Goal: Check status: Check status

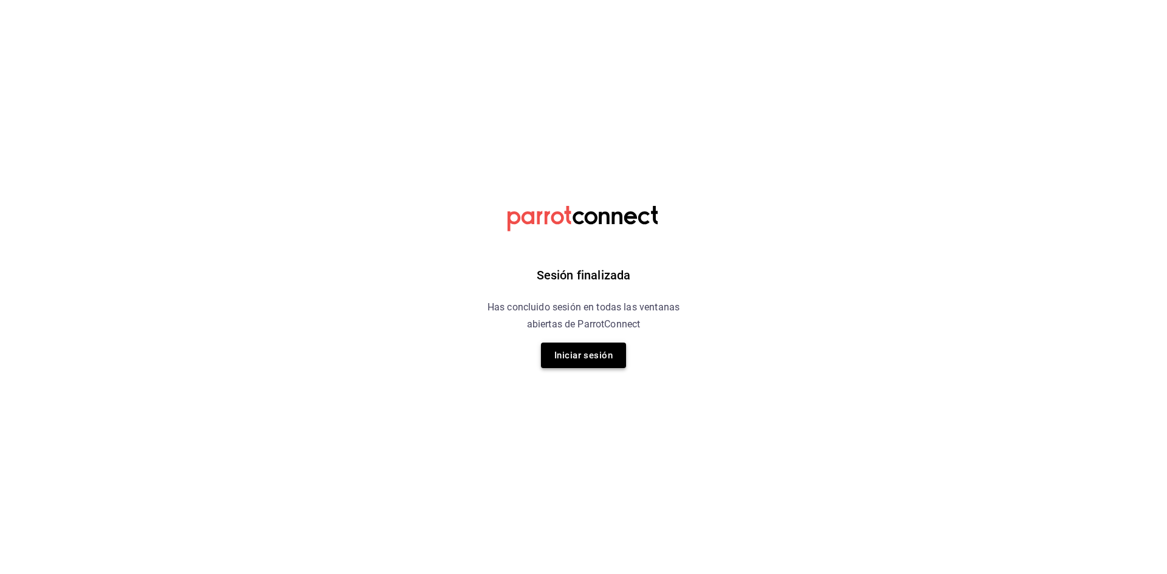
click at [592, 354] on button "Iniciar sesión" at bounding box center [583, 356] width 85 height 26
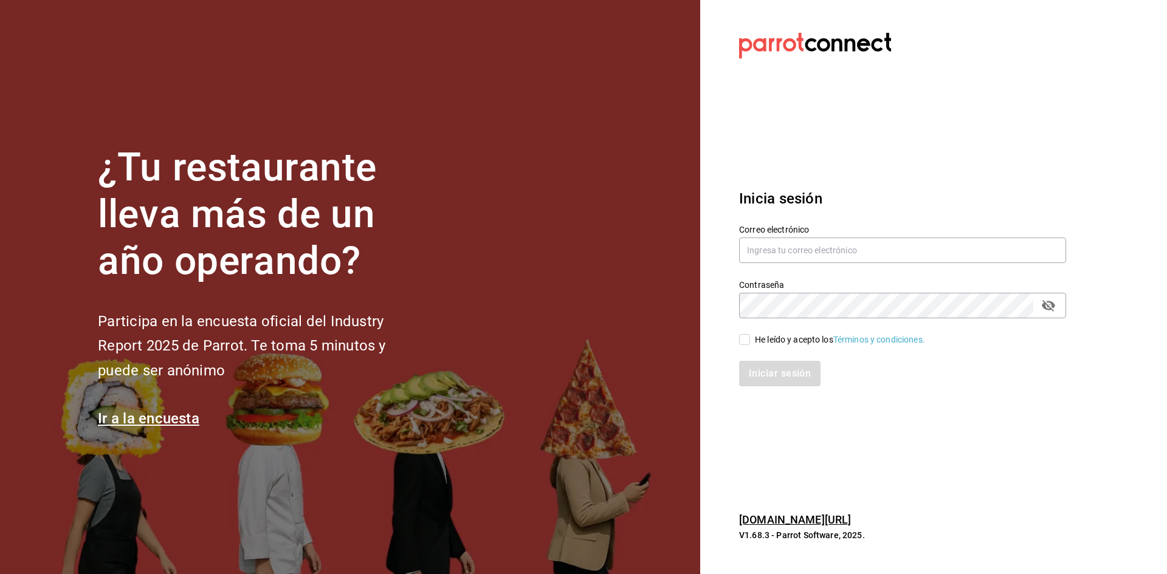
click at [779, 266] on div "Contraseña Contraseña" at bounding box center [895, 291] width 342 height 53
click at [783, 251] on input "text" at bounding box center [902, 251] width 327 height 26
type input "hotelesmiranchito@hotmail.com"
click at [742, 345] on input "He leído y acepto los Términos y condiciones." at bounding box center [744, 339] width 11 height 11
checkbox input "true"
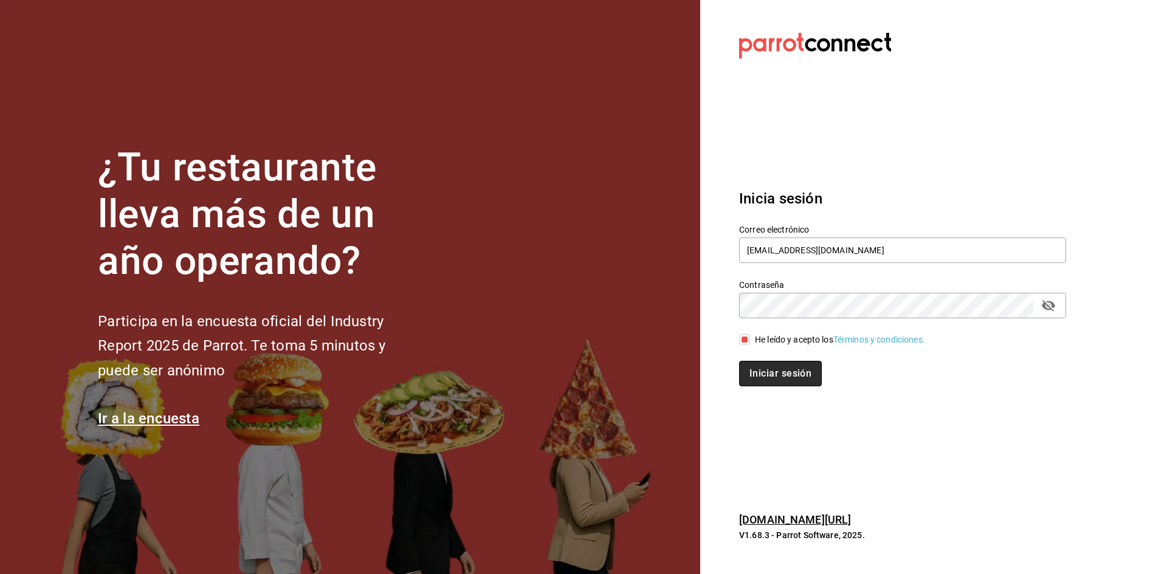
click at [786, 378] on button "Iniciar sesión" at bounding box center [780, 374] width 83 height 26
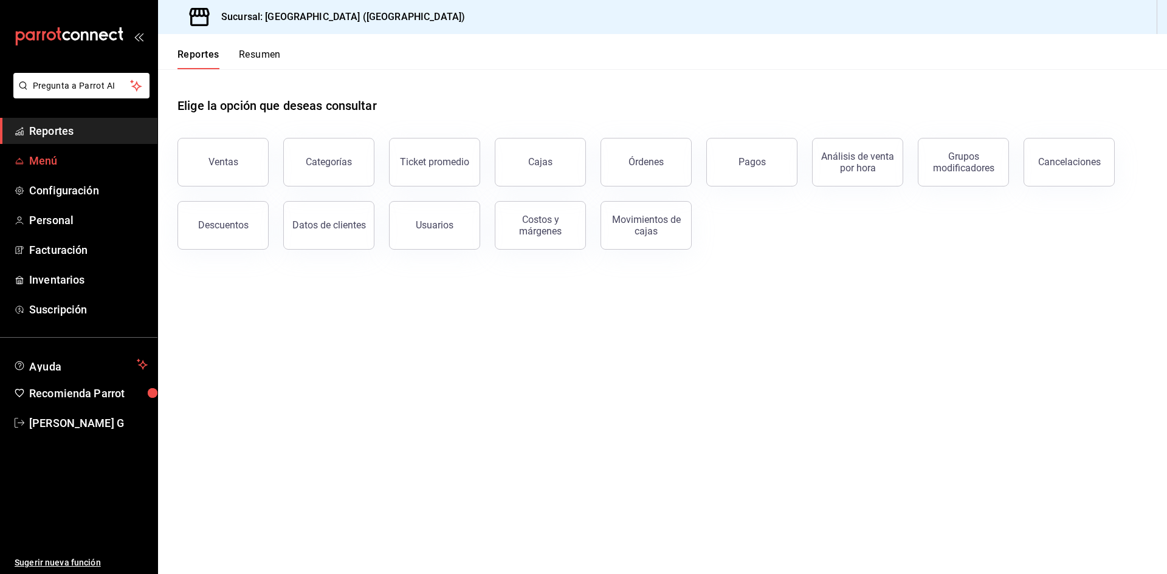
click at [82, 155] on span "Menú" at bounding box center [88, 161] width 119 height 16
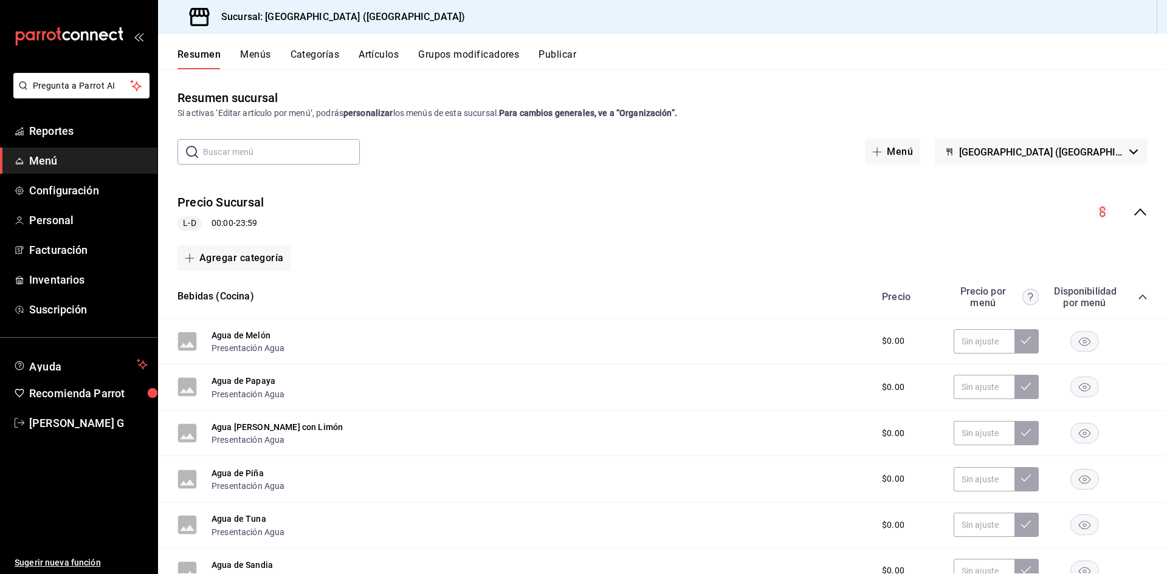
click at [391, 55] on button "Artículos" at bounding box center [379, 59] width 40 height 21
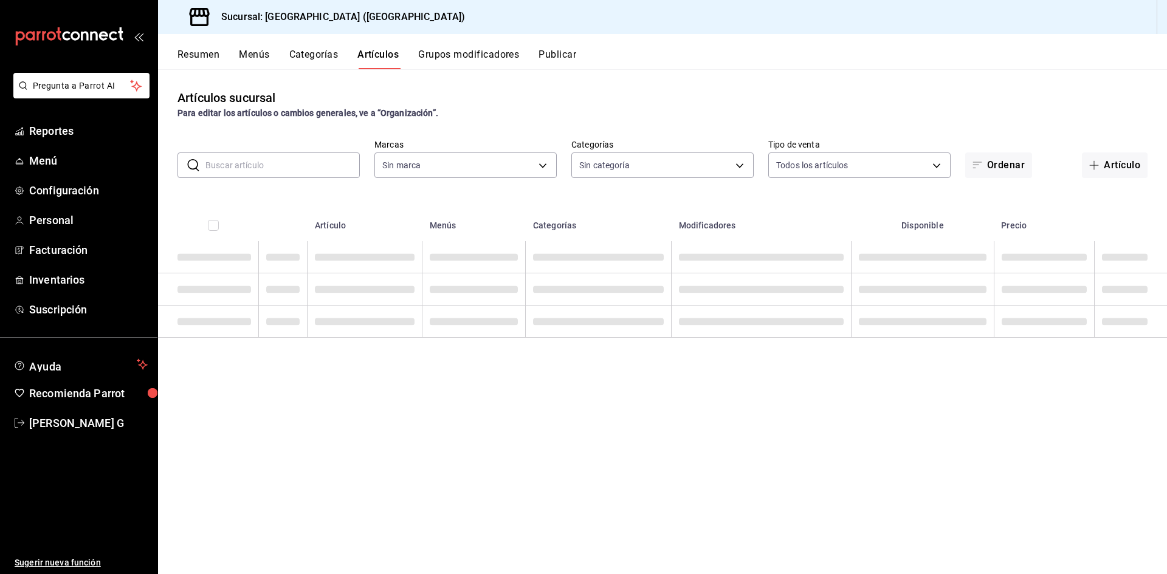
type input "c5b0ed81-af66-4c2d-afb4-f59aa1ecca2b"
type input "8c3fc7fb-afc8-4fcf-a35f-97b25a26b173,d858cdb4-7991-4d76-a946-9f508960b44e,730af…"
click at [231, 151] on div "​ ​ Marcas Todas las marcas, Sin marca c5b0ed81-af66-4c2d-afb4-f59aa1ecca2b Cat…" at bounding box center [662, 158] width 1009 height 39
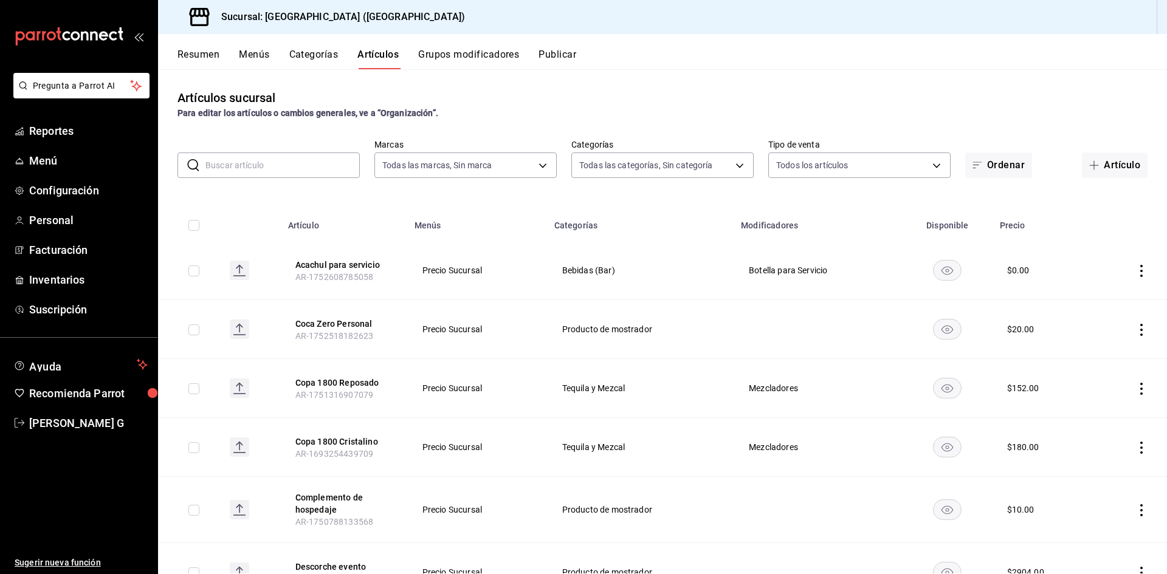
click at [233, 157] on input "text" at bounding box center [282, 165] width 154 height 24
click at [262, 155] on input "text" at bounding box center [282, 165] width 154 height 24
click at [54, 129] on span "Reportes" at bounding box center [88, 131] width 119 height 16
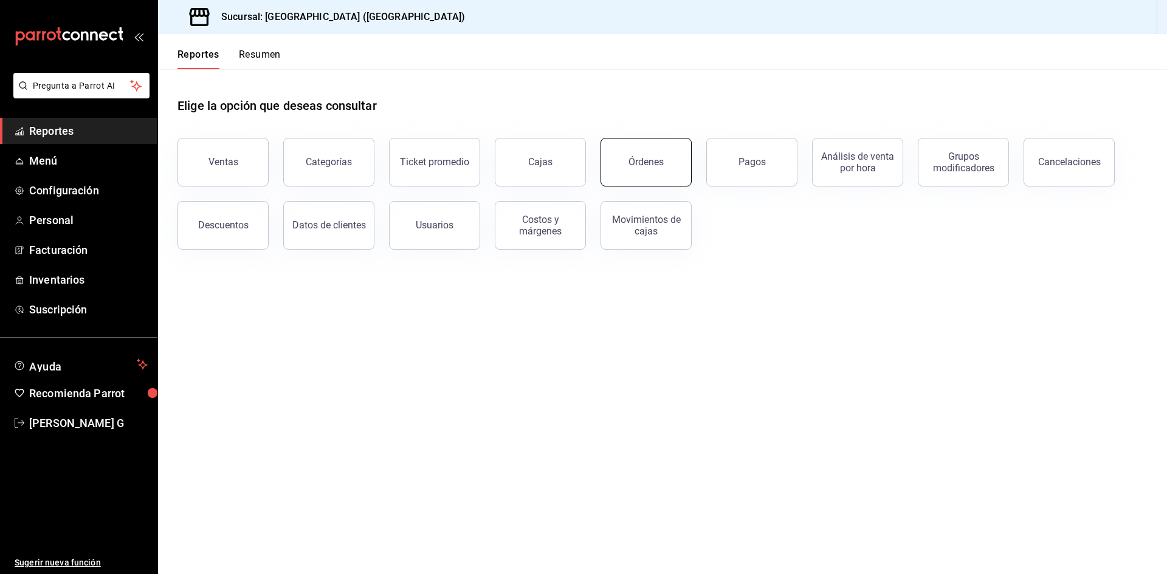
click at [652, 165] on div "Órdenes" at bounding box center [645, 162] width 35 height 12
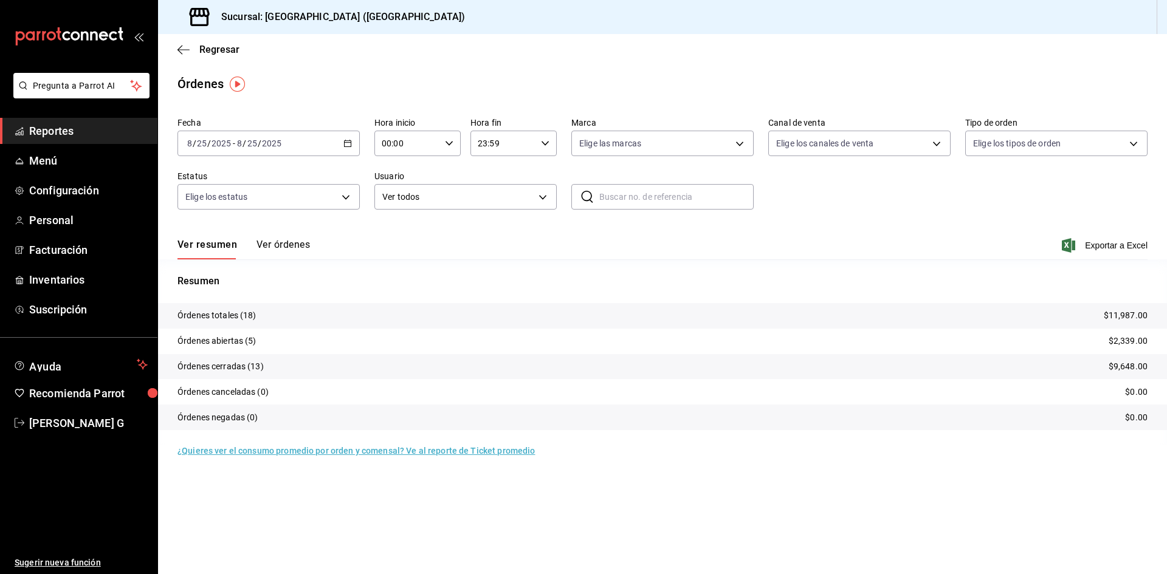
click at [278, 241] on button "Ver órdenes" at bounding box center [282, 249] width 53 height 21
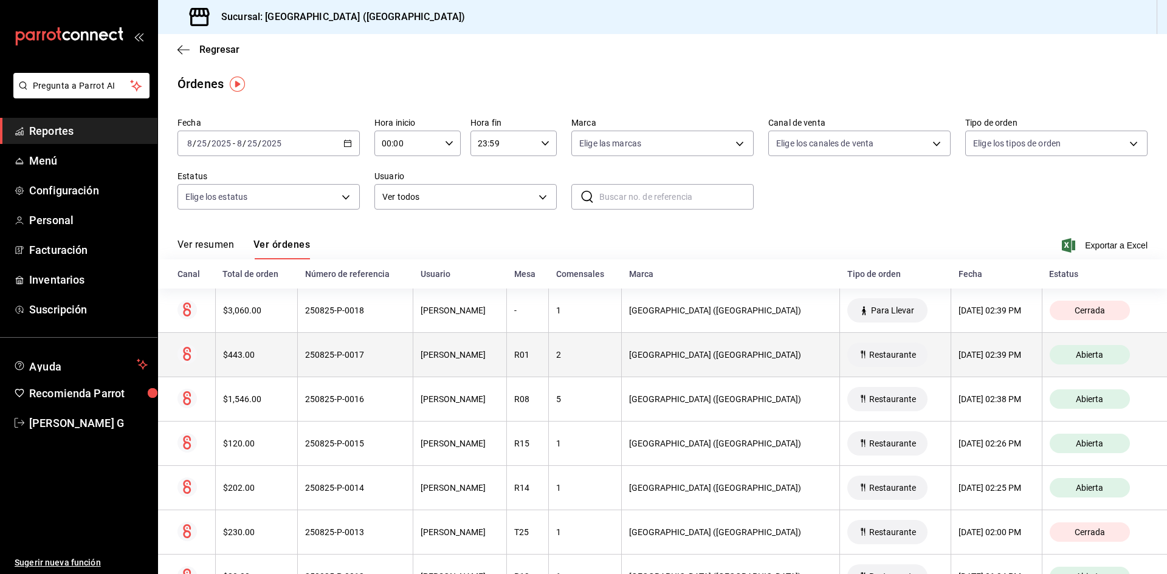
click at [1084, 357] on span "Abierta" at bounding box center [1089, 355] width 37 height 10
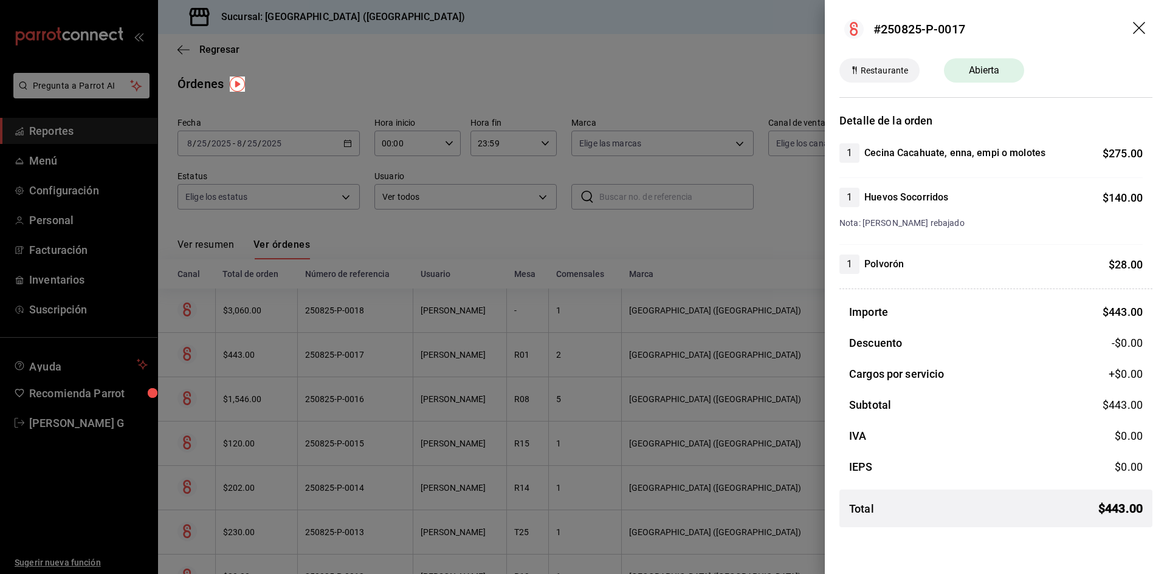
click at [1150, 29] on header "#250825-P-0017" at bounding box center [996, 29] width 342 height 58
click at [1149, 31] on header "#250825-P-0017" at bounding box center [996, 29] width 342 height 58
click at [1144, 29] on icon "drag" at bounding box center [1140, 29] width 15 height 15
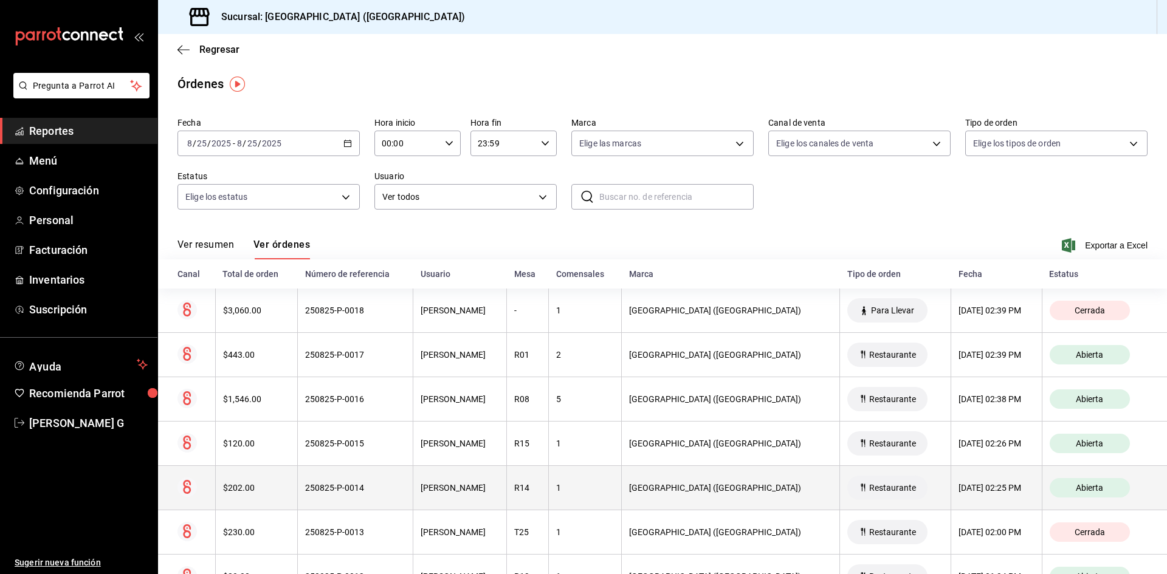
click at [1071, 486] on span "Abierta" at bounding box center [1089, 488] width 37 height 10
